Goal: Information Seeking & Learning: Learn about a topic

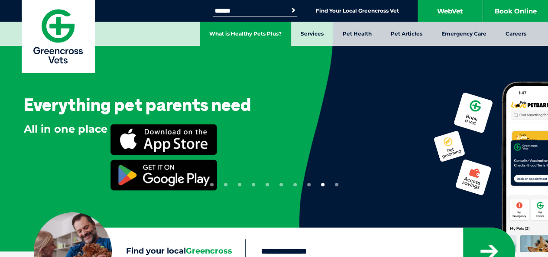
click at [290, 27] on link "What is Healthy Pets Plus?" at bounding box center [245, 34] width 91 height 24
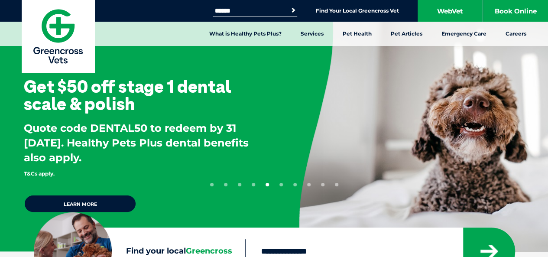
click at [159, 37] on nav "What is Healthy Pets Plus? Services Preventive Care Wellness Dental Checks [MED…" at bounding box center [274, 34] width 548 height 24
